Goal: Task Accomplishment & Management: Use online tool/utility

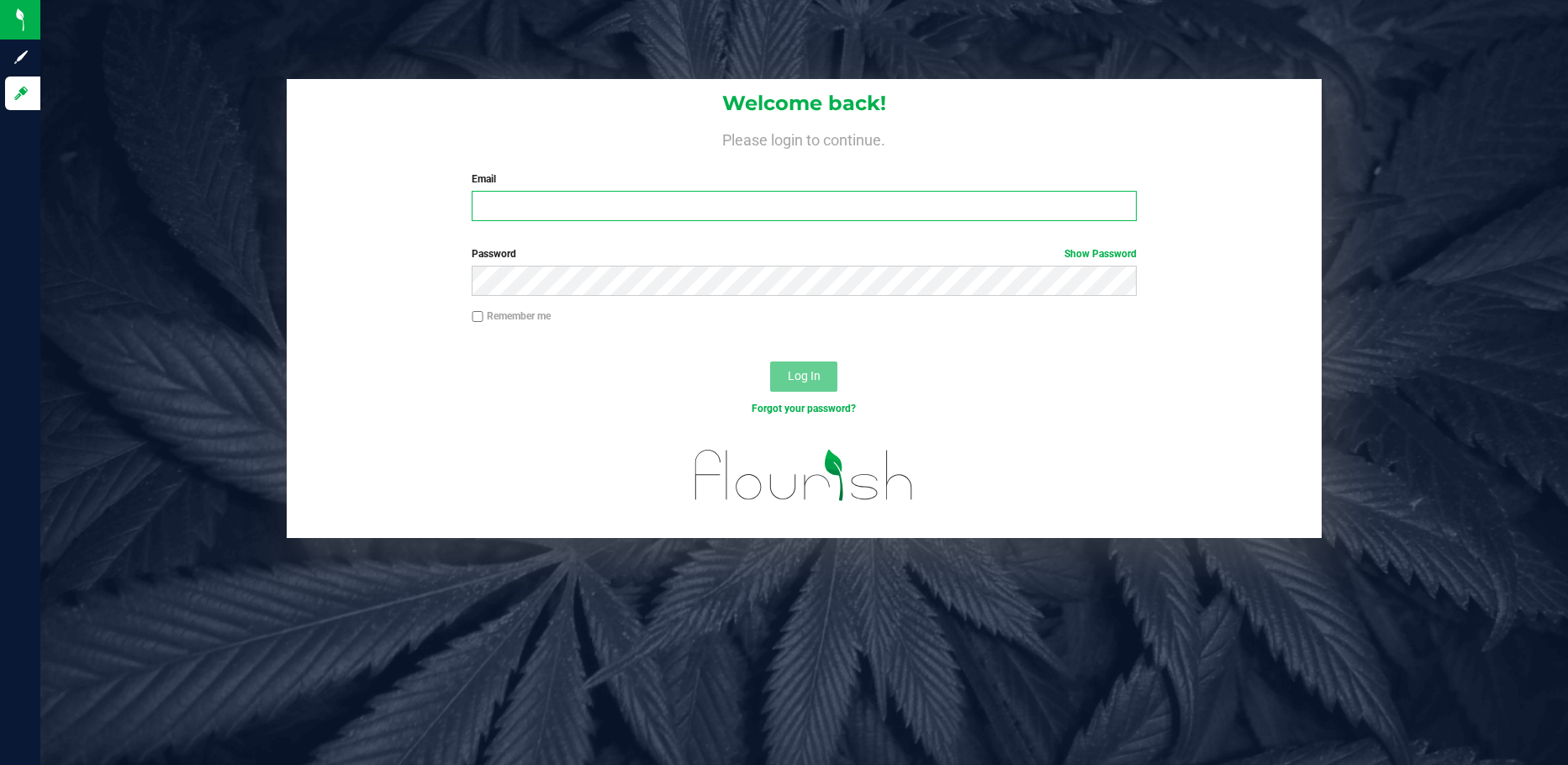
click at [554, 212] on input "Email" at bounding box center [804, 205] width 665 height 31
type input "tbander@liveparallel.com"
click at [796, 371] on span "Log In" at bounding box center [804, 375] width 32 height 13
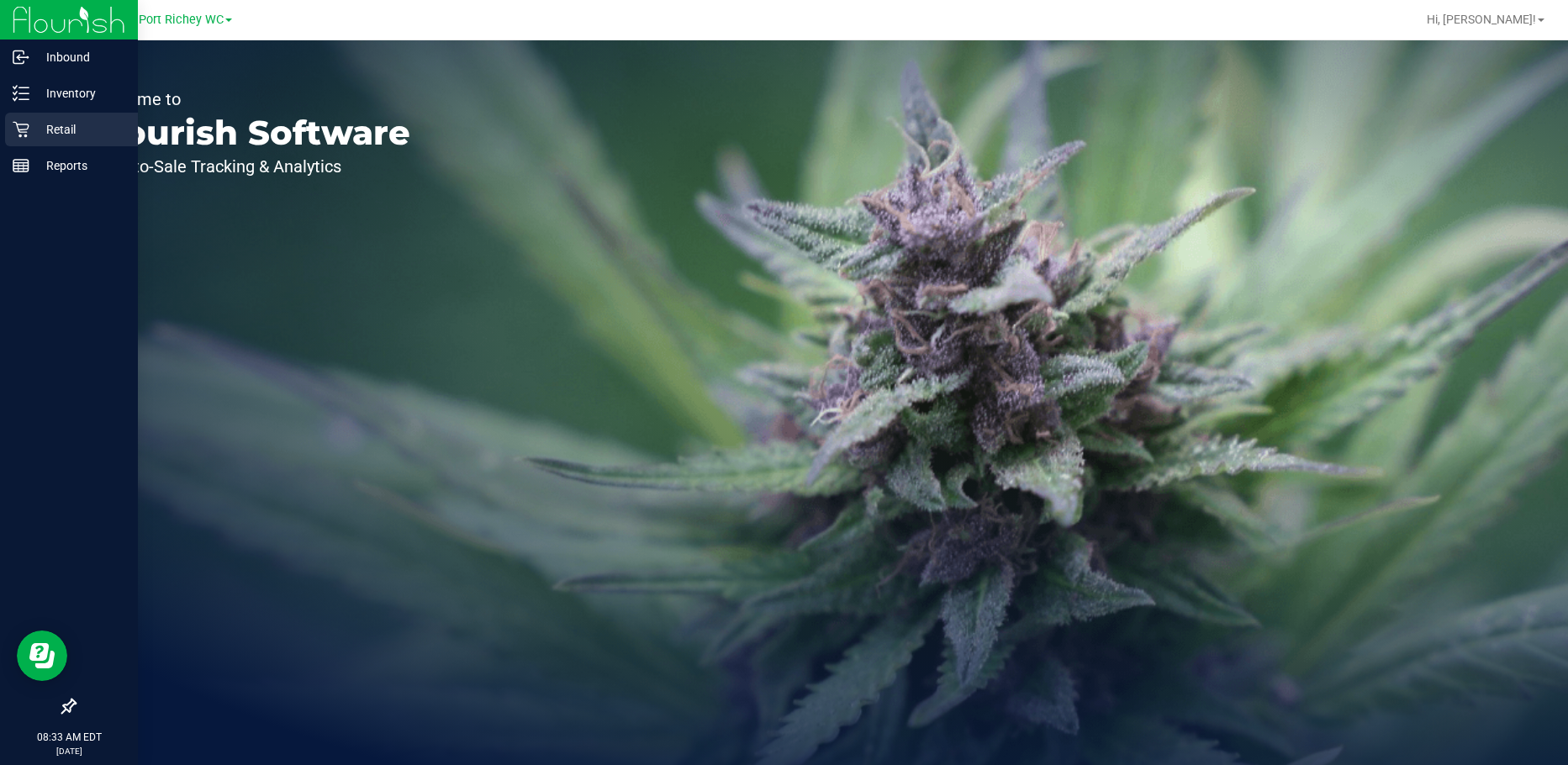
click at [41, 119] on div "Retail" at bounding box center [72, 129] width 133 height 33
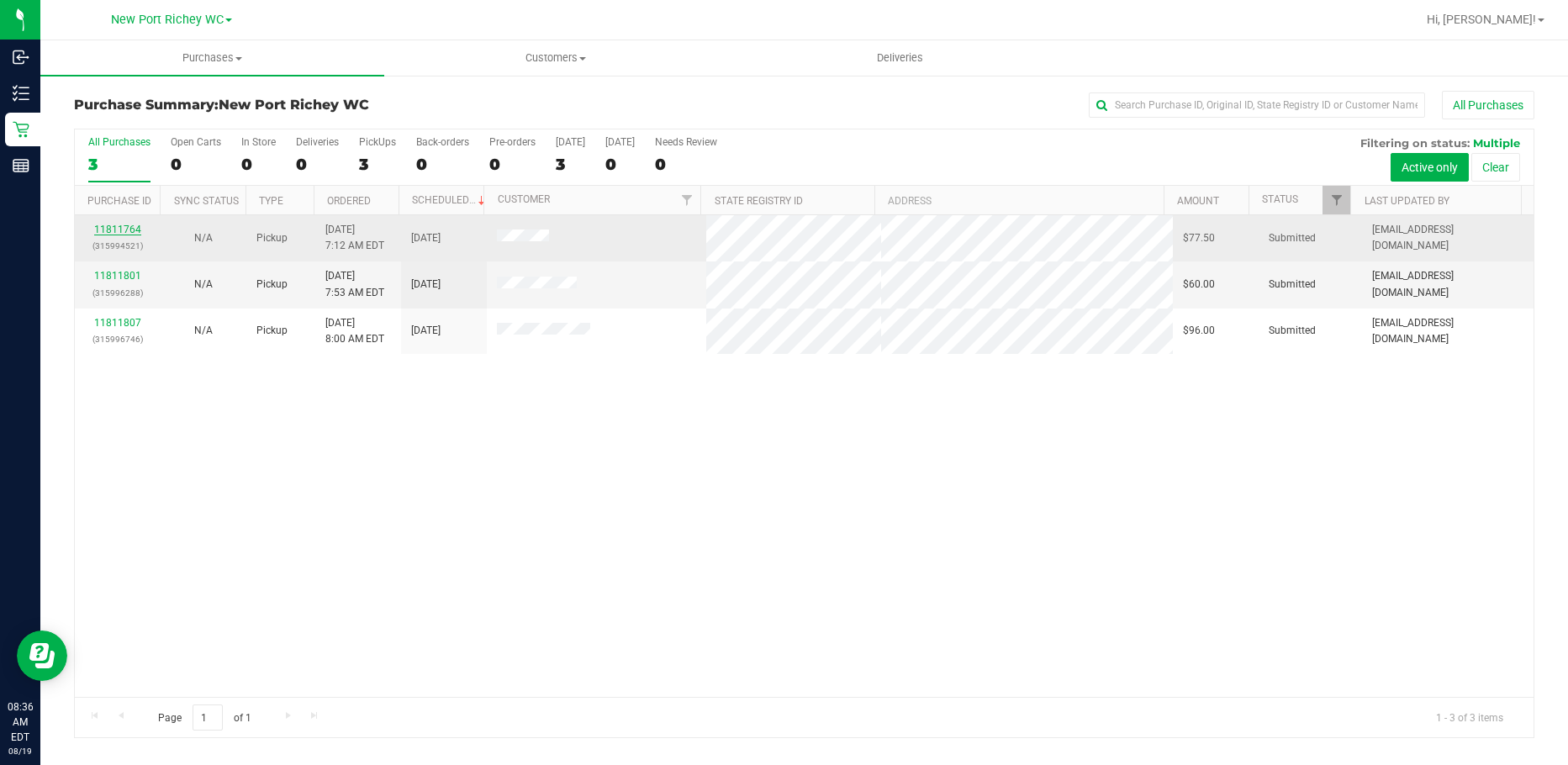
click at [130, 228] on link "11811764" at bounding box center [118, 229] width 47 height 11
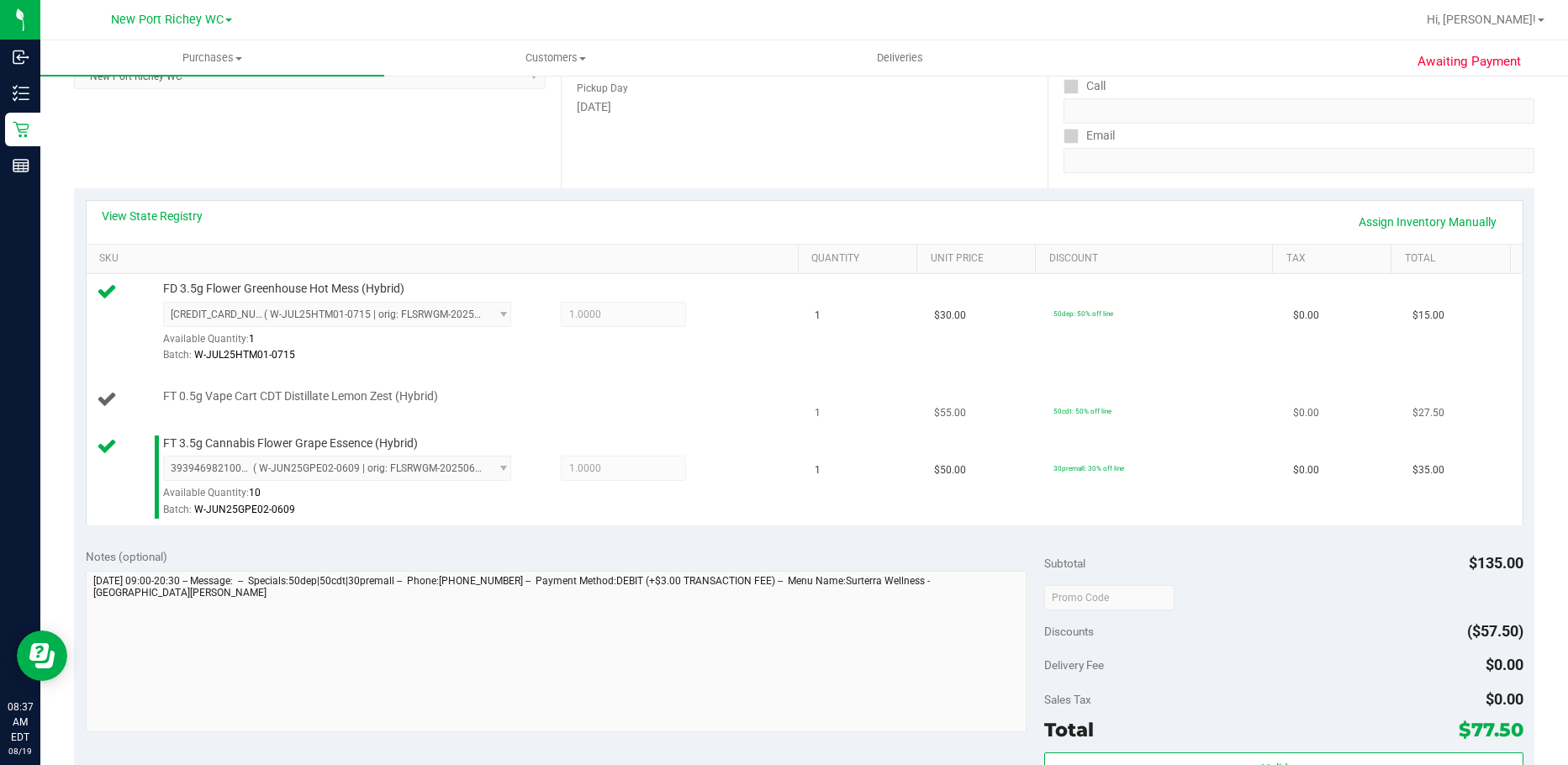
scroll to position [337, 0]
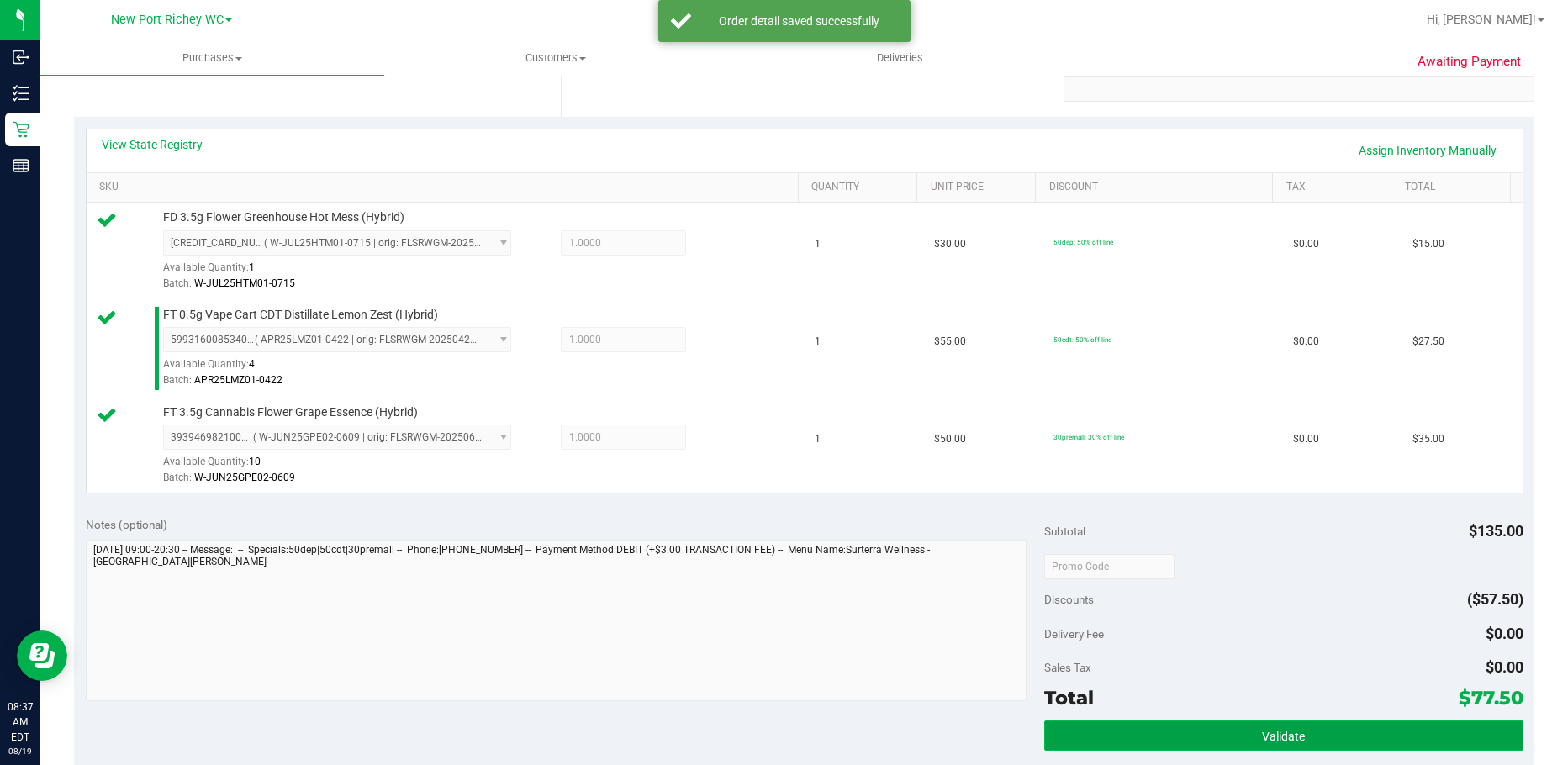
click at [1279, 733] on span "Validate" at bounding box center [1283, 735] width 43 height 13
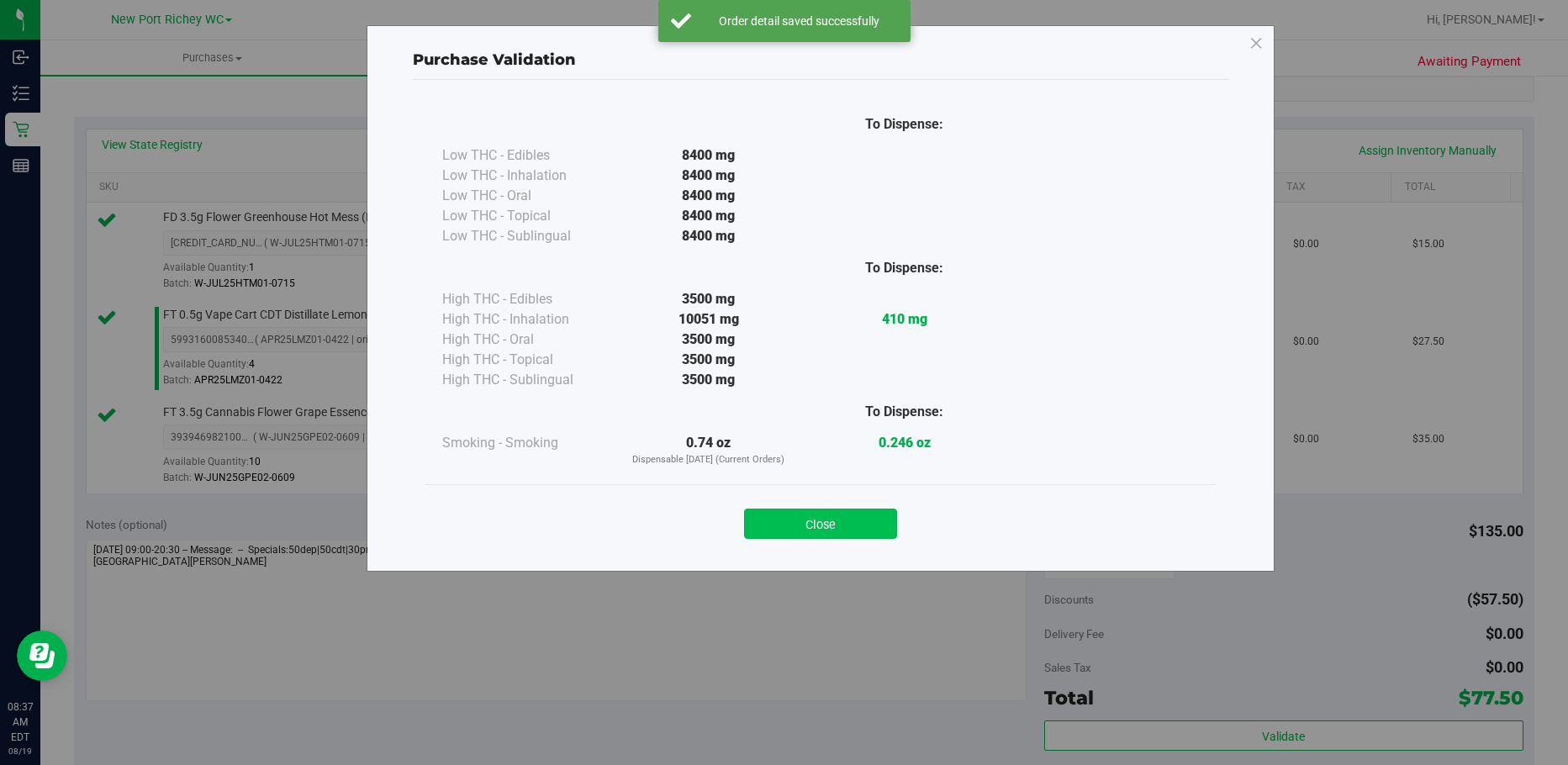
click at [868, 514] on button "Close" at bounding box center [820, 524] width 153 height 31
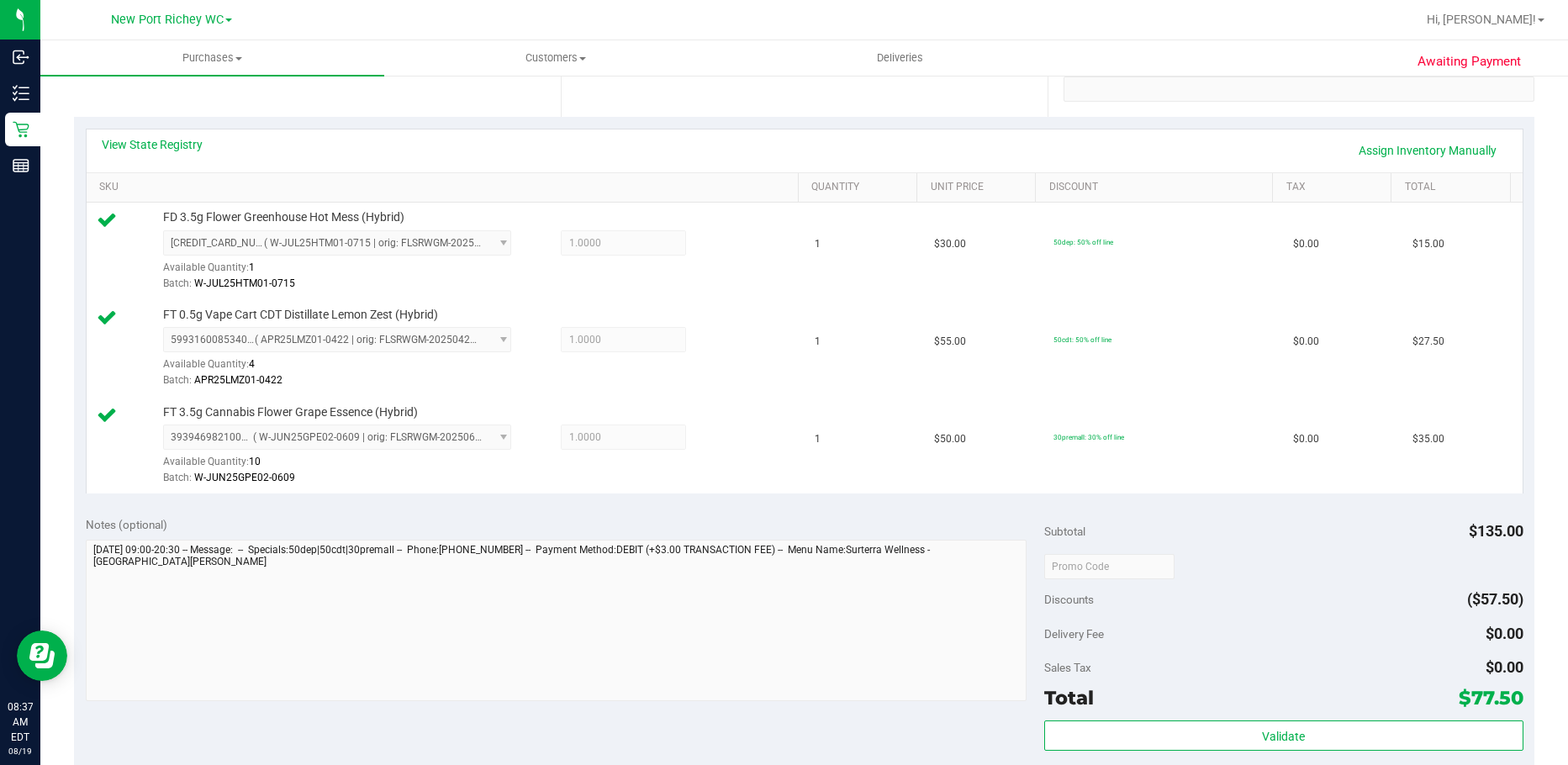
scroll to position [672, 0]
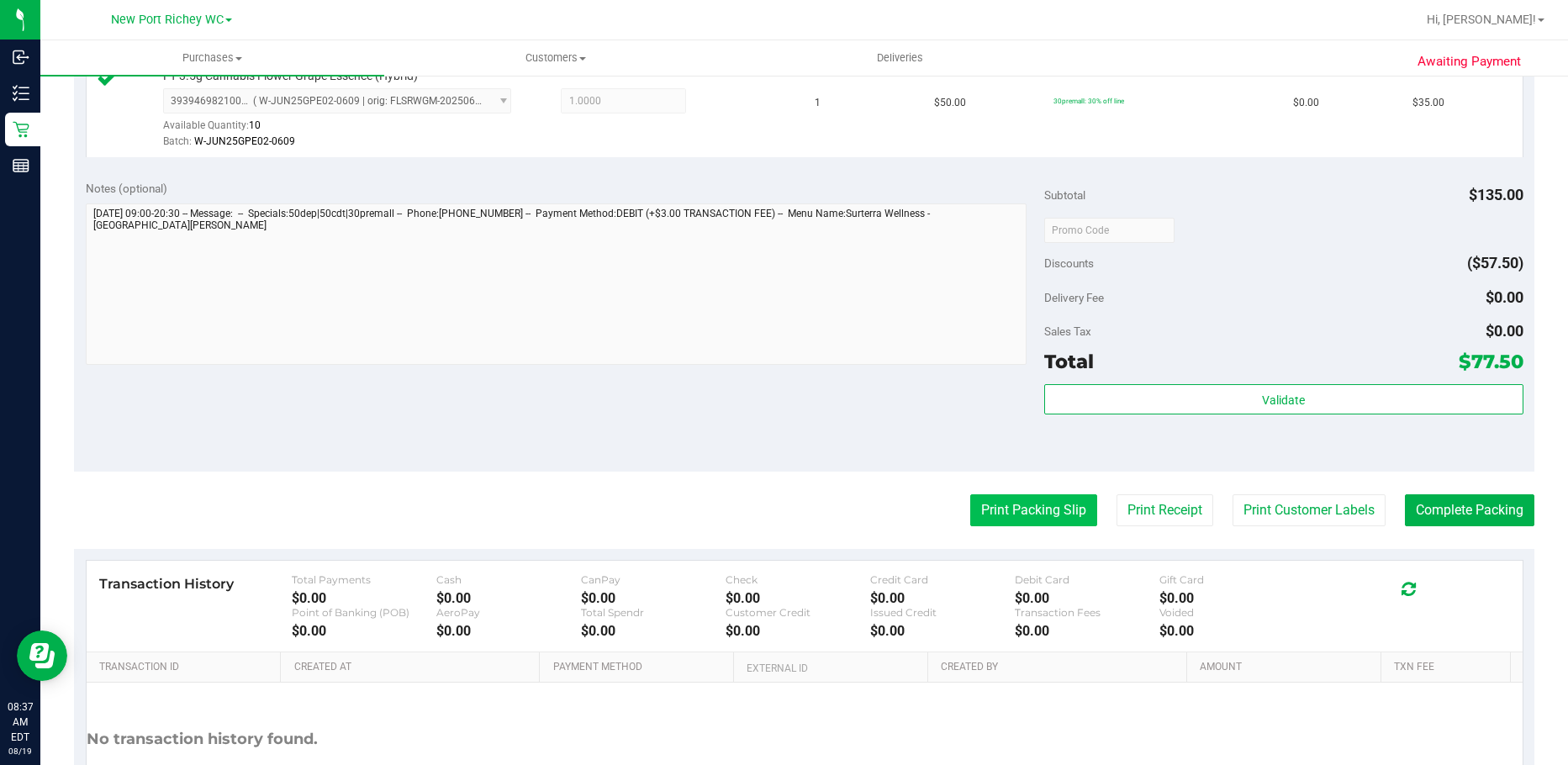
click at [1053, 507] on button "Print Packing Slip" at bounding box center [1033, 510] width 127 height 32
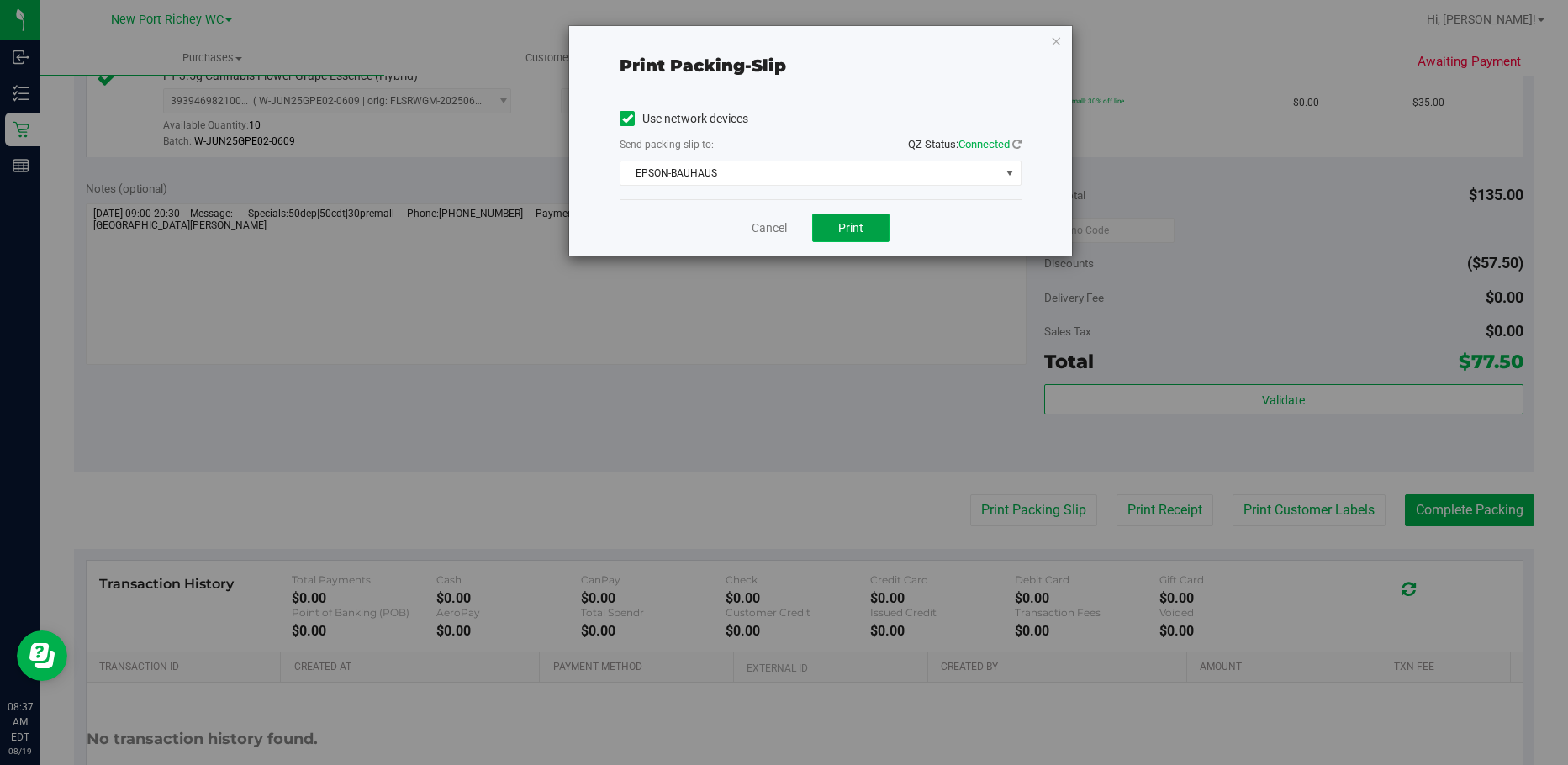
click at [875, 227] on button "Print" at bounding box center [851, 227] width 77 height 29
click at [1052, 39] on icon "button" at bounding box center [1056, 40] width 11 height 20
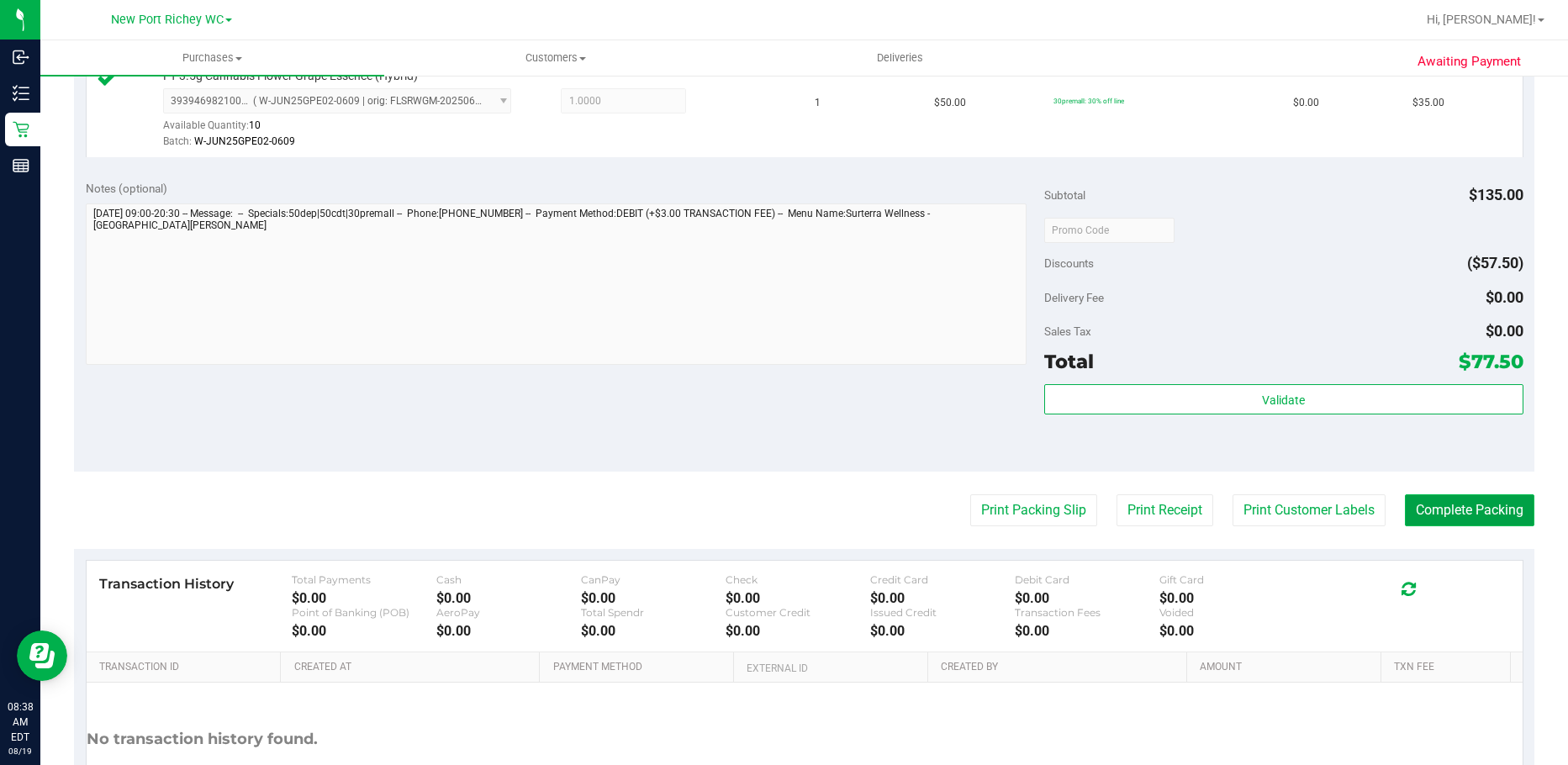
click at [1486, 506] on button "Complete Packing" at bounding box center [1469, 510] width 129 height 32
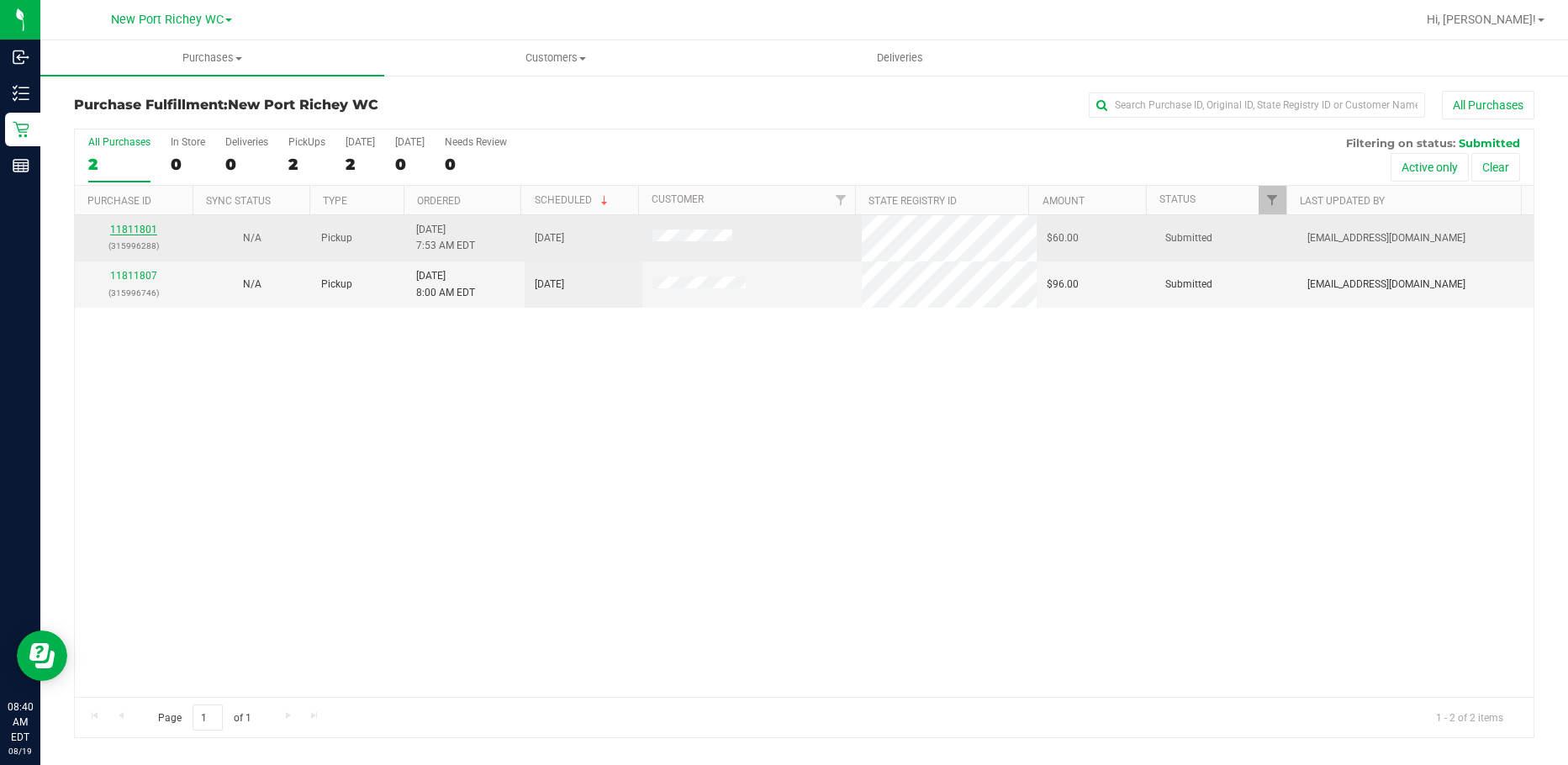
click at [134, 226] on link "11811801" at bounding box center [134, 229] width 47 height 11
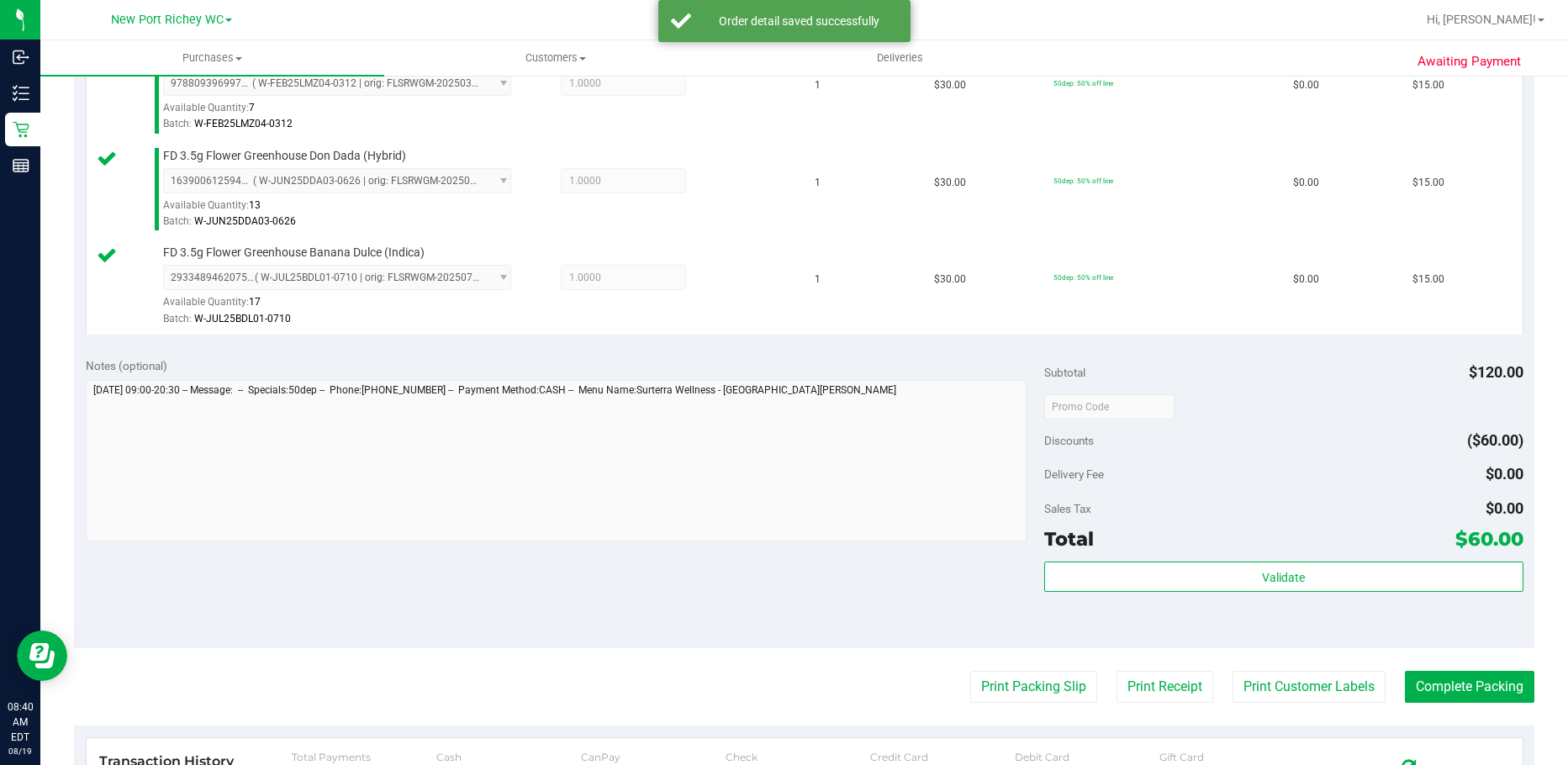
scroll to position [672, 0]
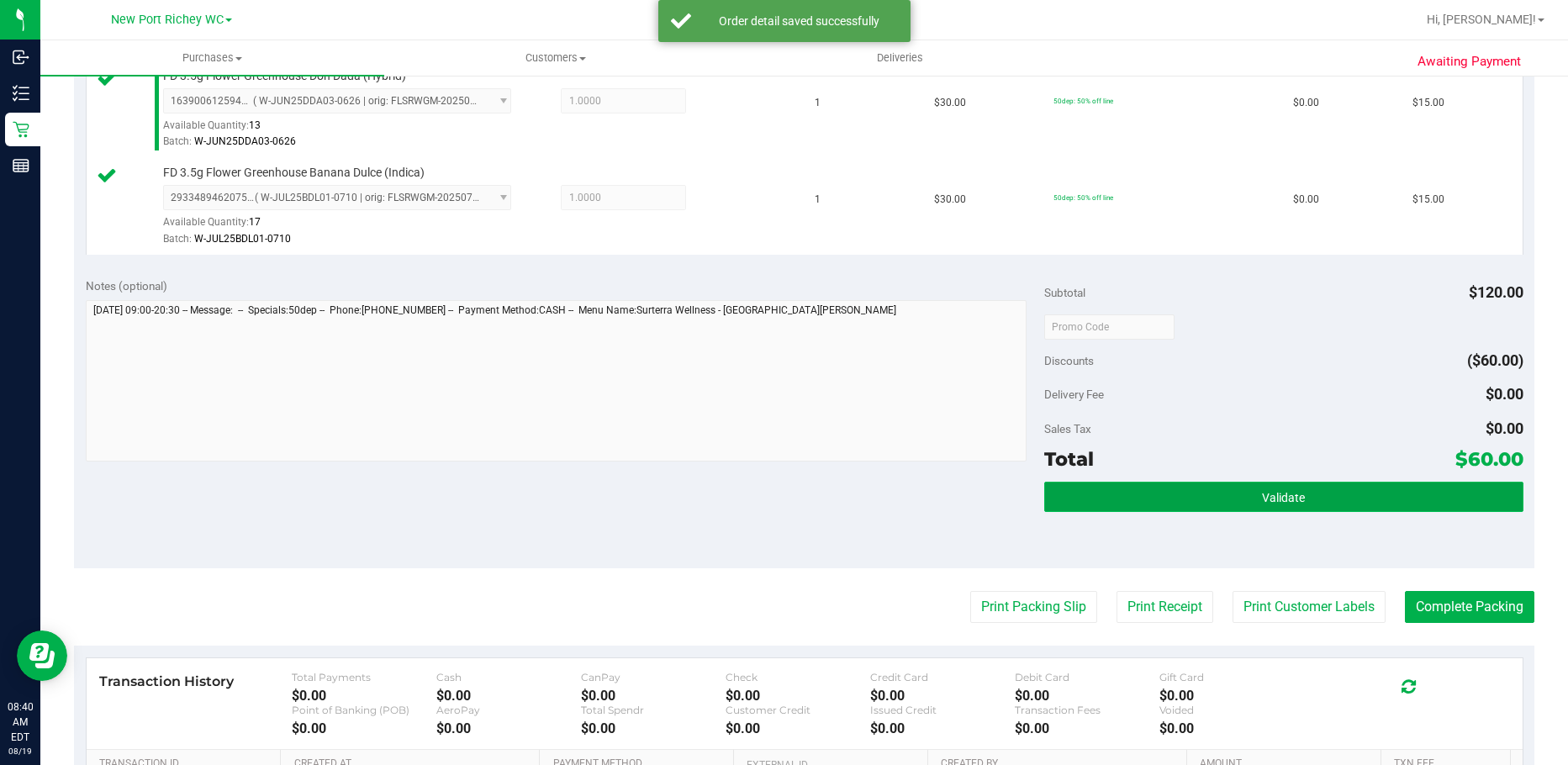
click at [1075, 488] on button "Validate" at bounding box center [1284, 497] width 479 height 31
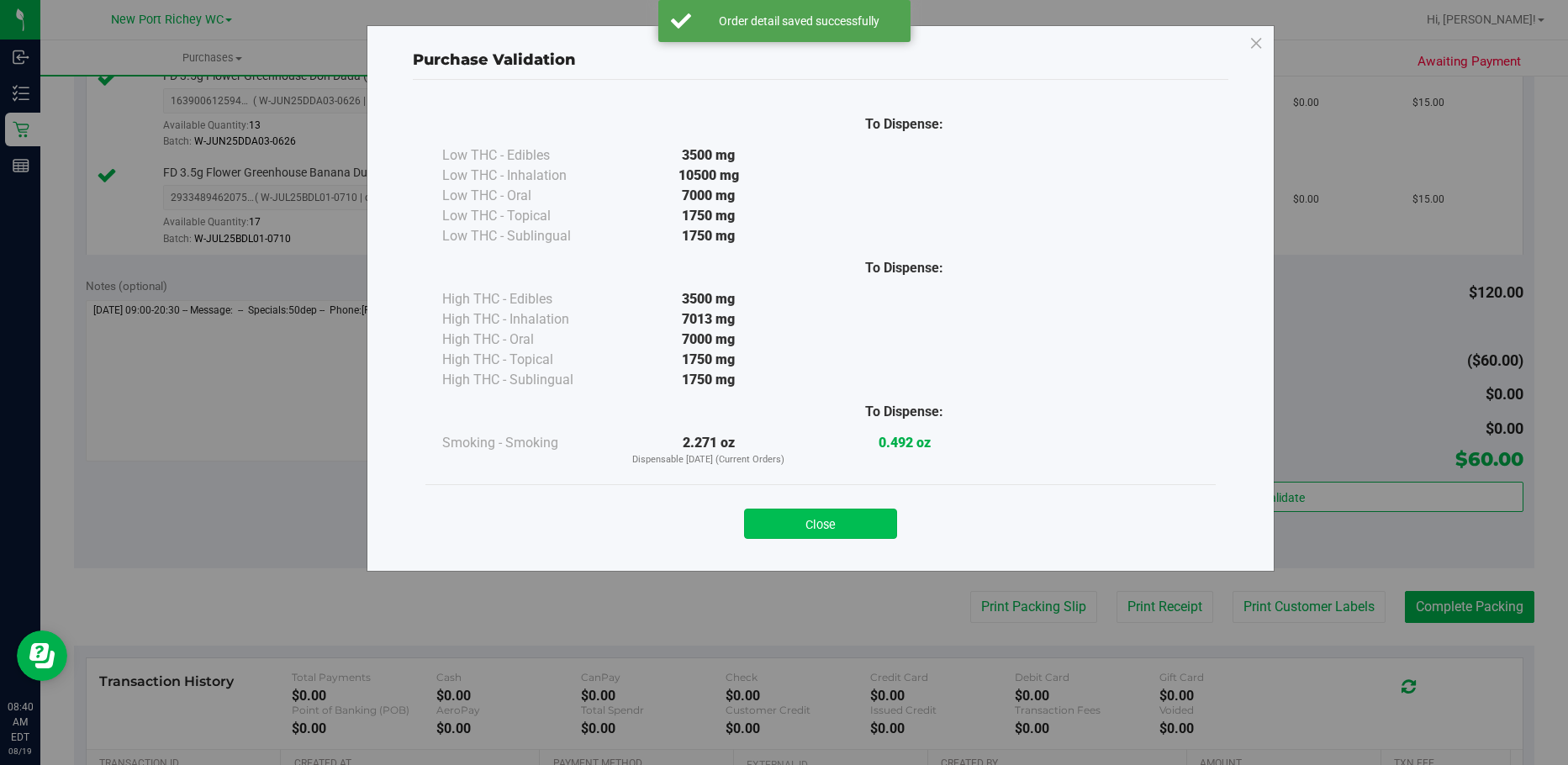
click at [865, 515] on button "Close" at bounding box center [820, 524] width 153 height 31
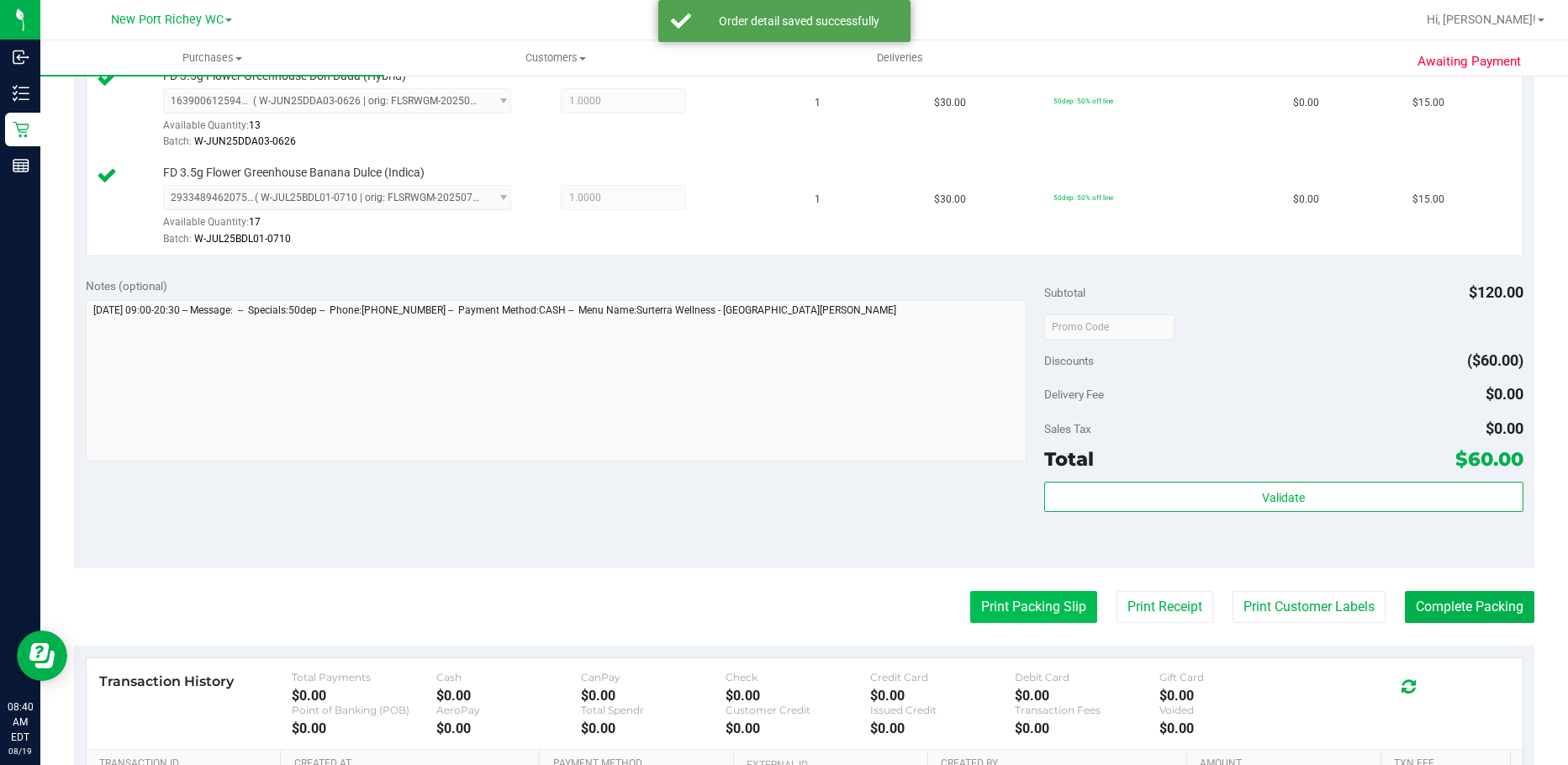
click at [1007, 613] on button "Print Packing Slip" at bounding box center [1033, 607] width 127 height 32
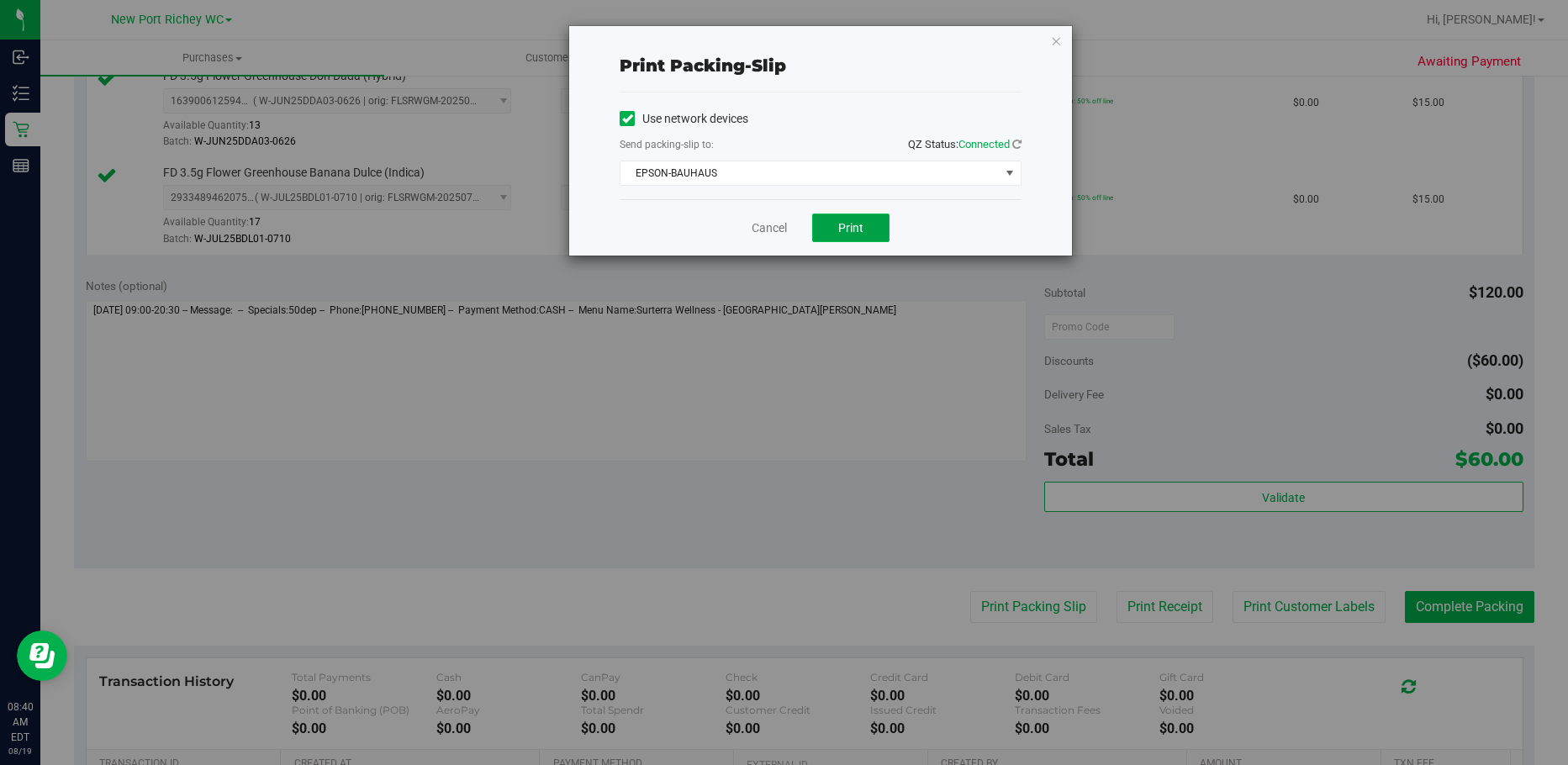
click at [867, 233] on button "Print" at bounding box center [851, 227] width 77 height 29
click at [1056, 41] on icon "button" at bounding box center [1056, 40] width 11 height 20
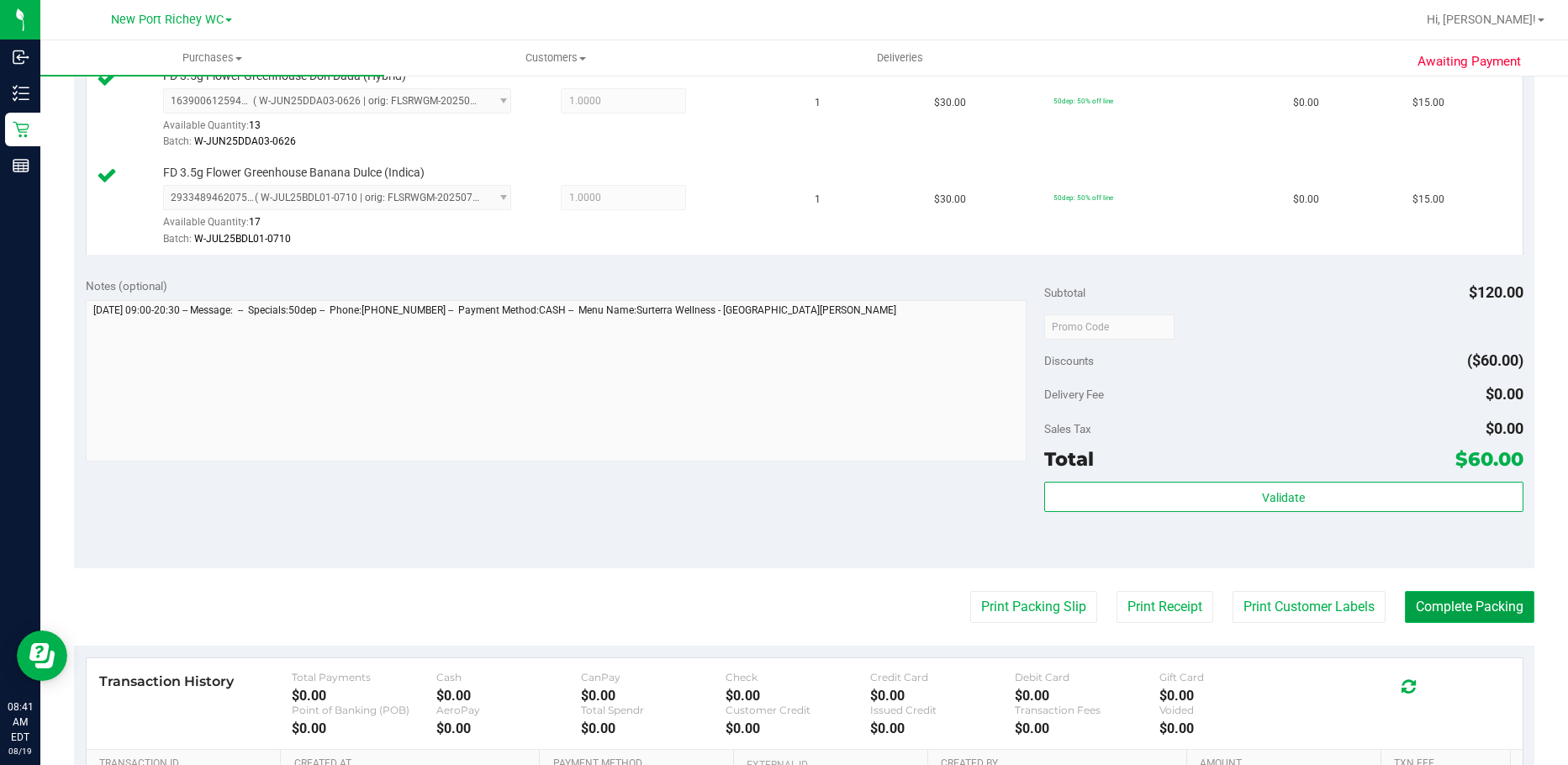
click at [1418, 592] on button "Complete Packing" at bounding box center [1469, 607] width 129 height 32
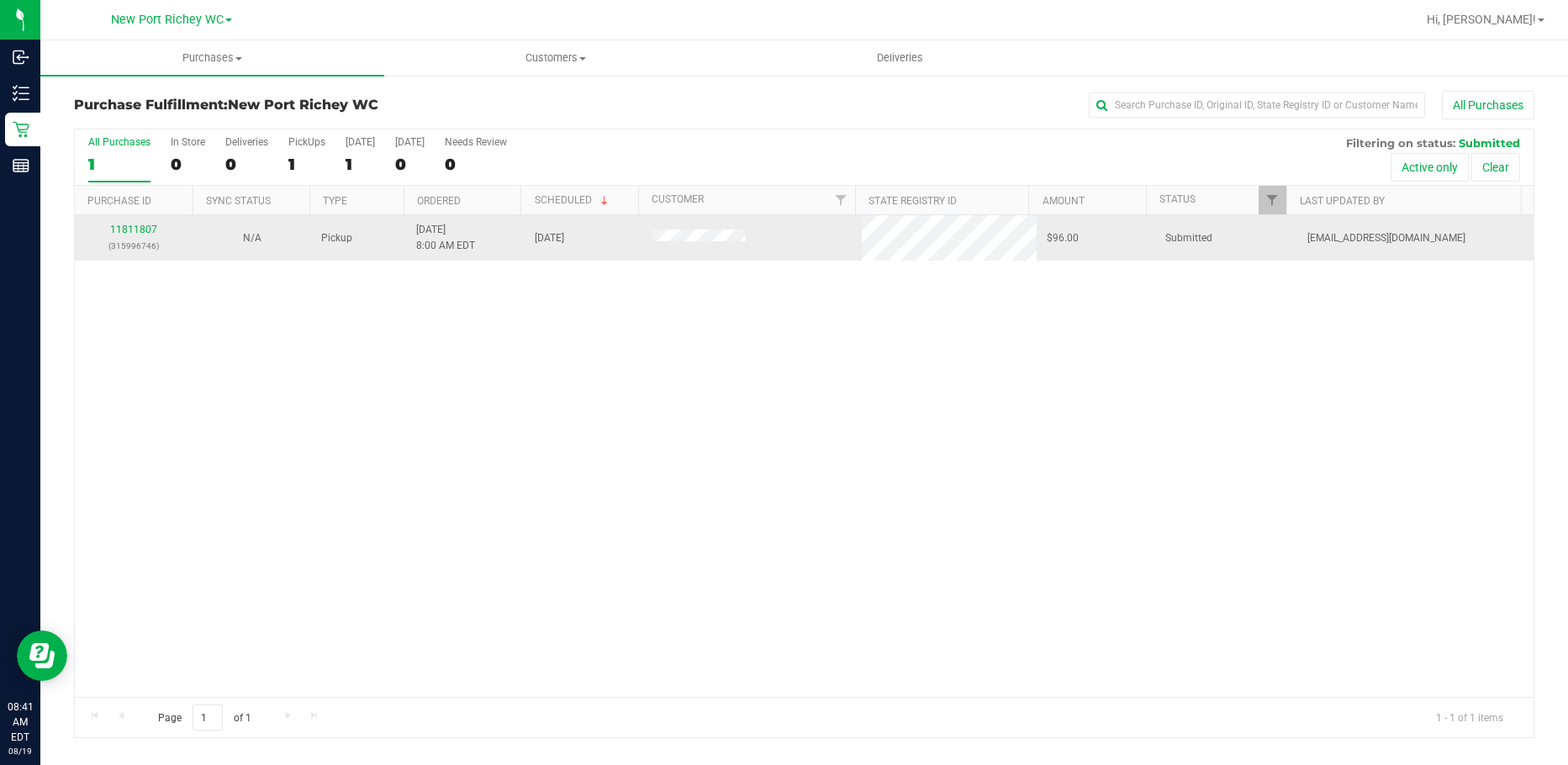
click at [132, 222] on div "11811807 (315996746)" at bounding box center [134, 238] width 98 height 32
click at [138, 229] on link "11811807" at bounding box center [134, 229] width 47 height 11
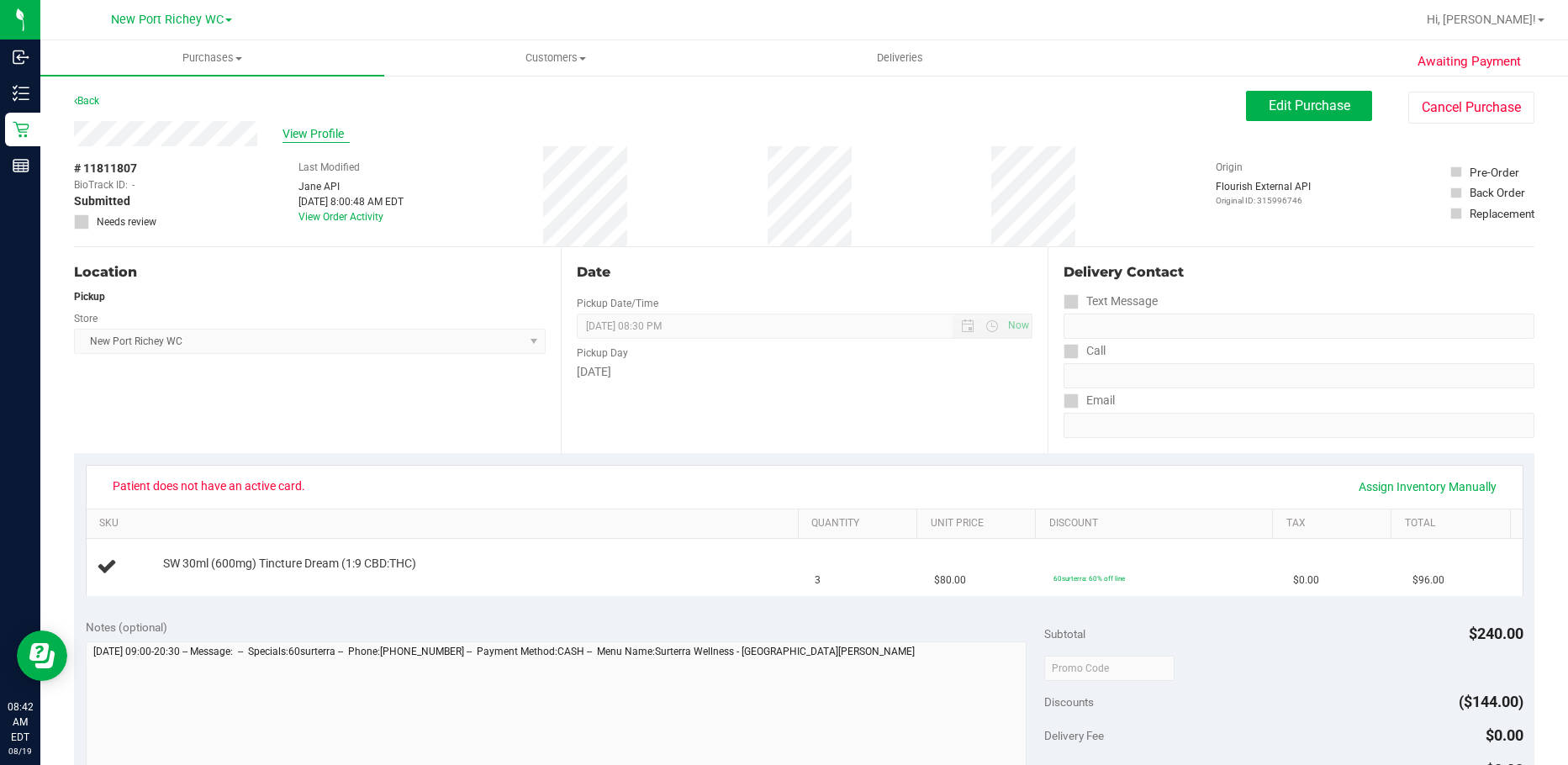
click at [307, 132] on span "View Profile" at bounding box center [316, 134] width 67 height 17
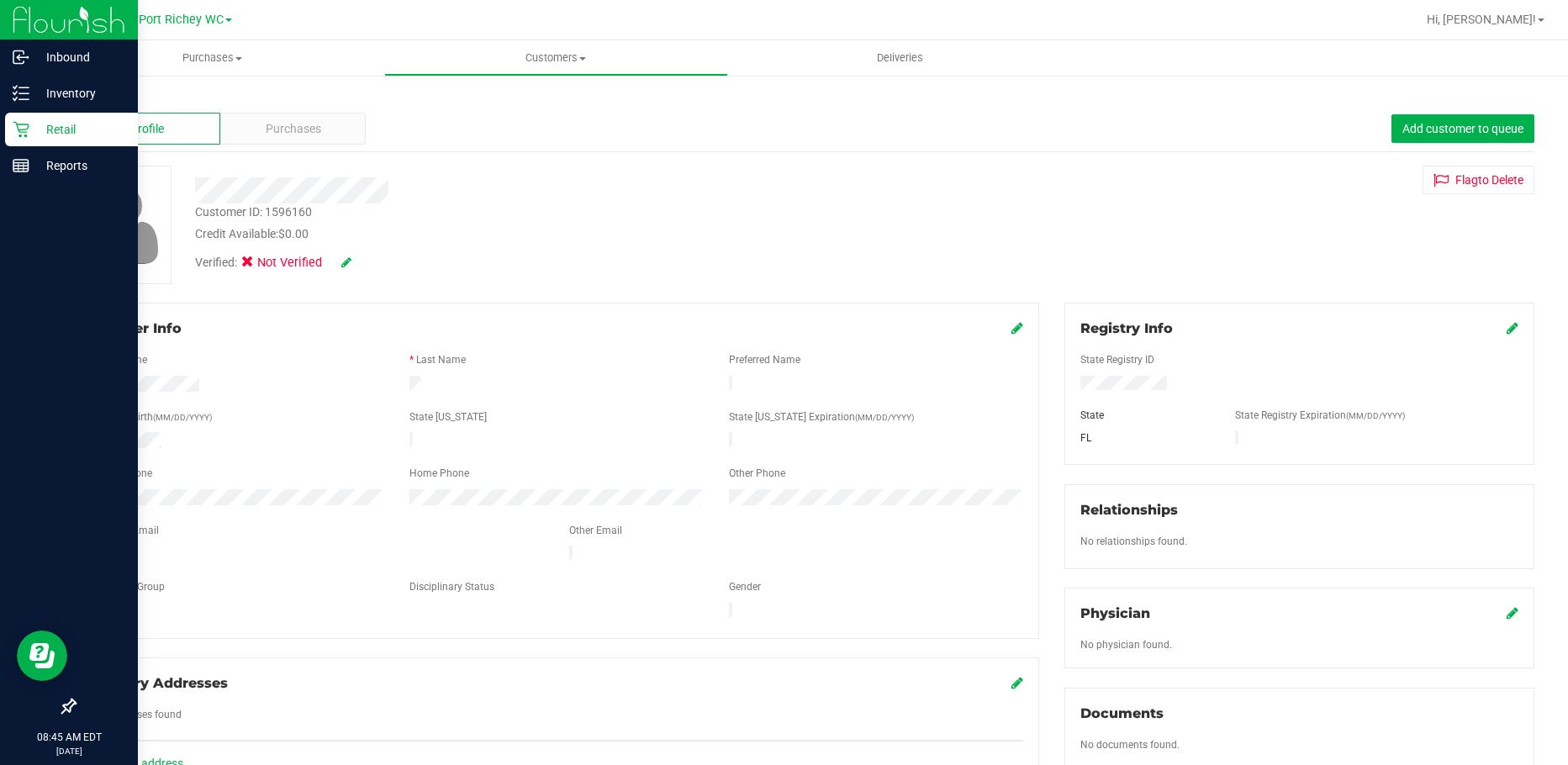
click at [28, 131] on icon at bounding box center [20, 129] width 17 height 17
